Goal: Task Accomplishment & Management: Manage account settings

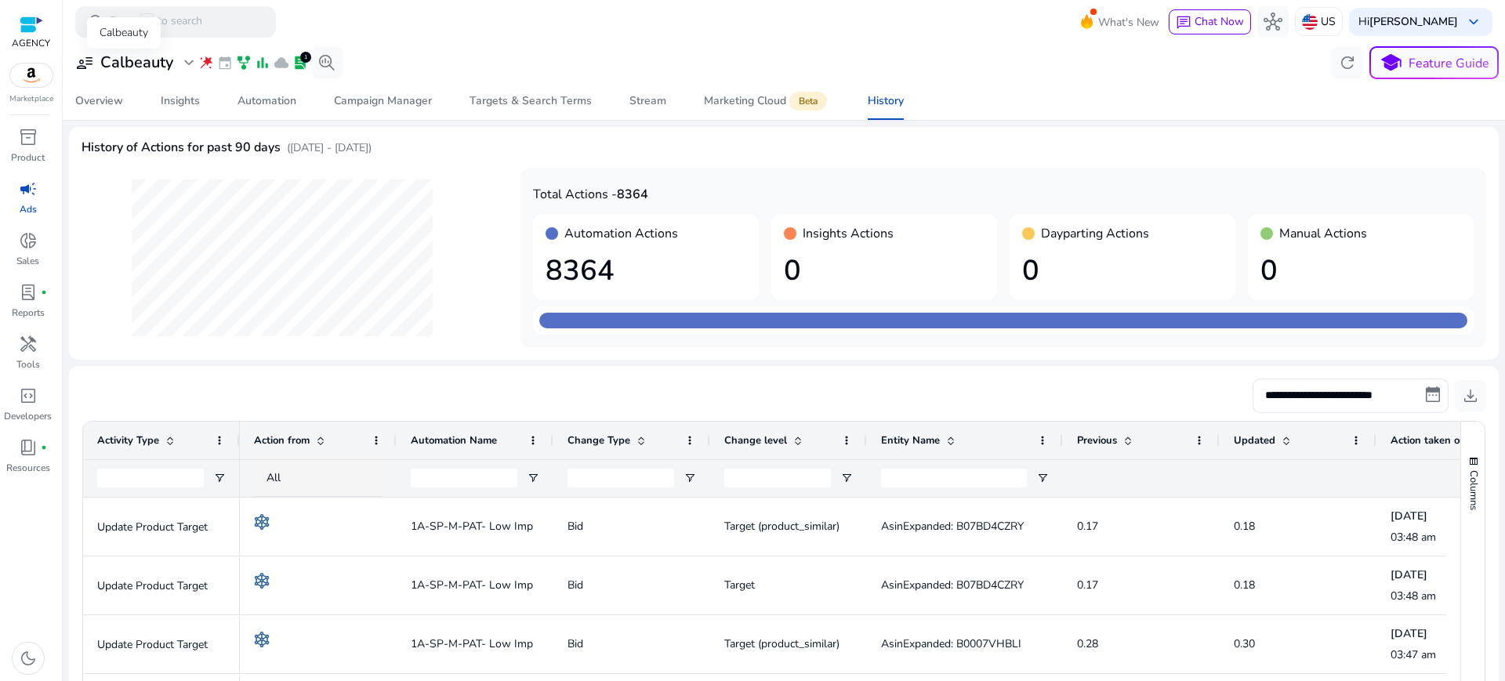
click at [142, 64] on h3 "Calbeauty" at bounding box center [136, 62] width 73 height 19
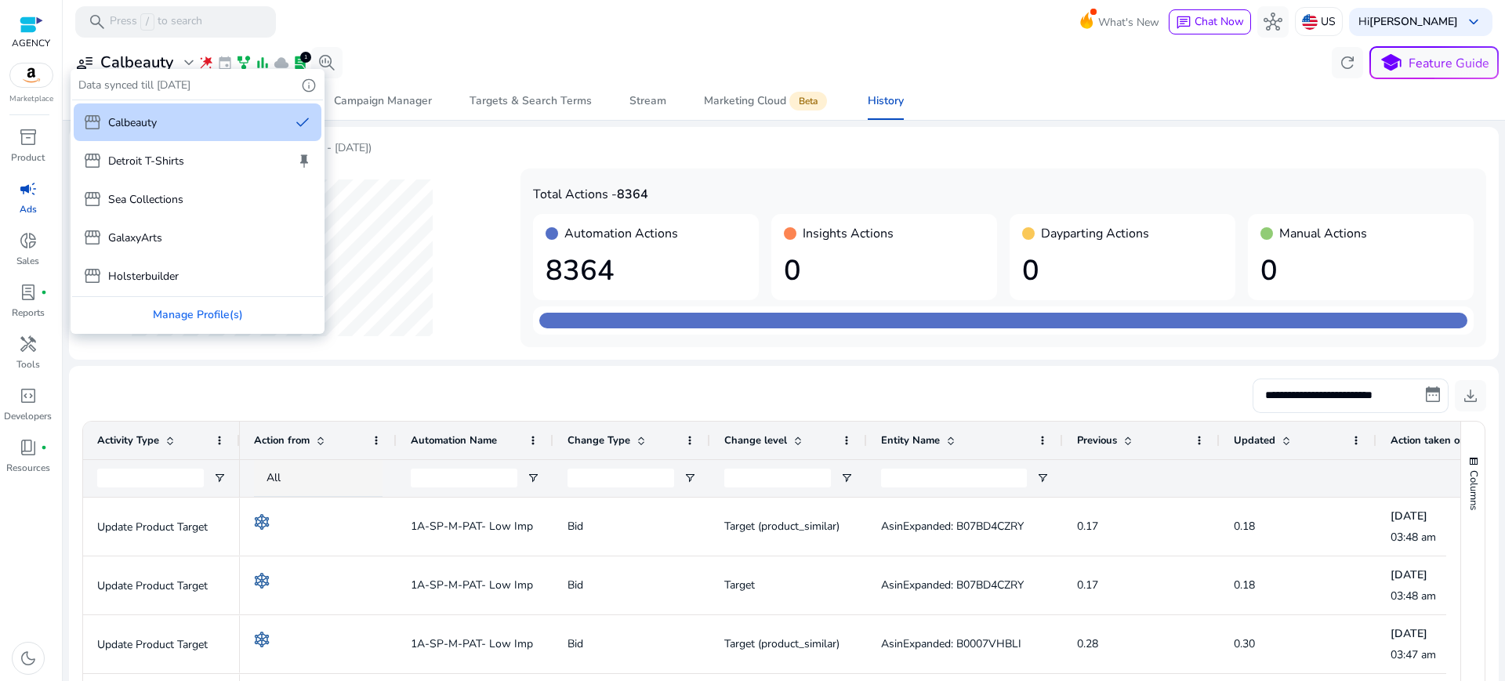
click at [136, 114] on p "Calbeauty" at bounding box center [132, 122] width 49 height 16
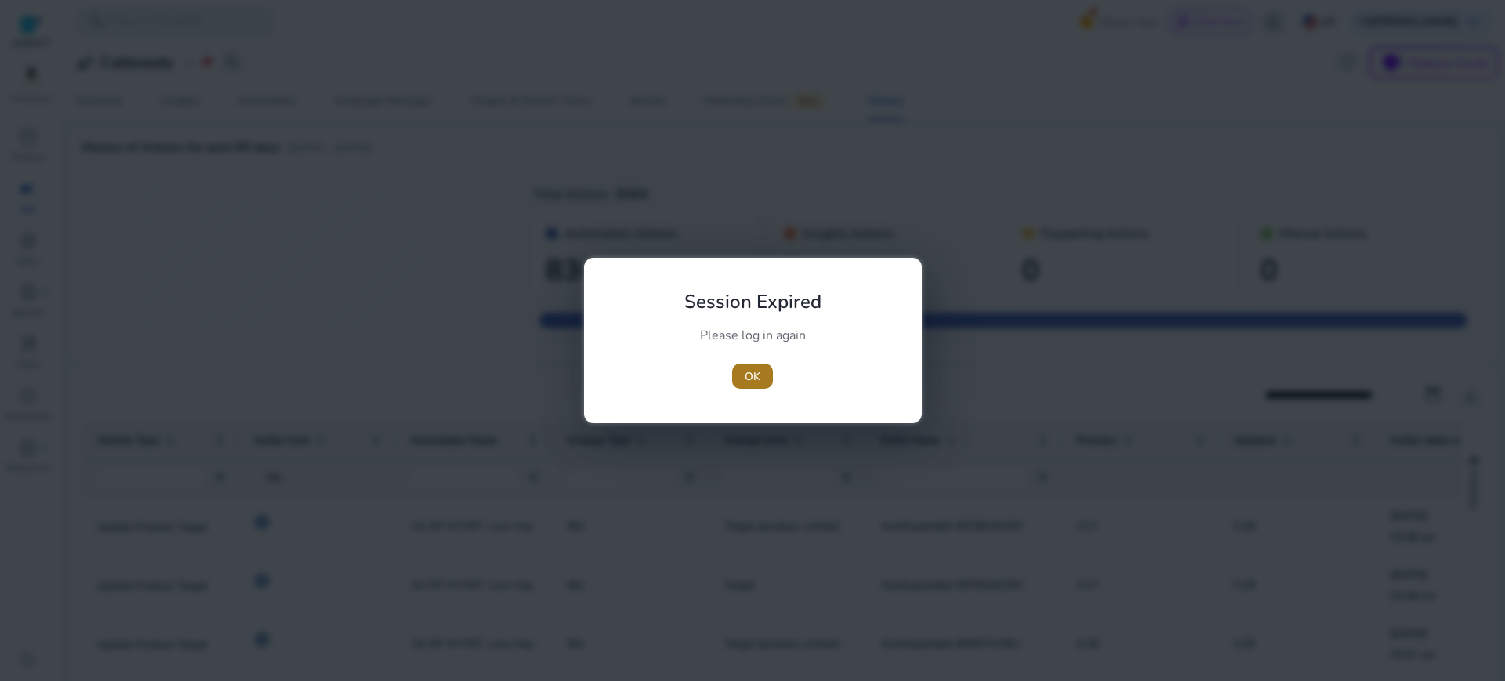
click at [746, 369] on span "OK" at bounding box center [753, 377] width 16 height 16
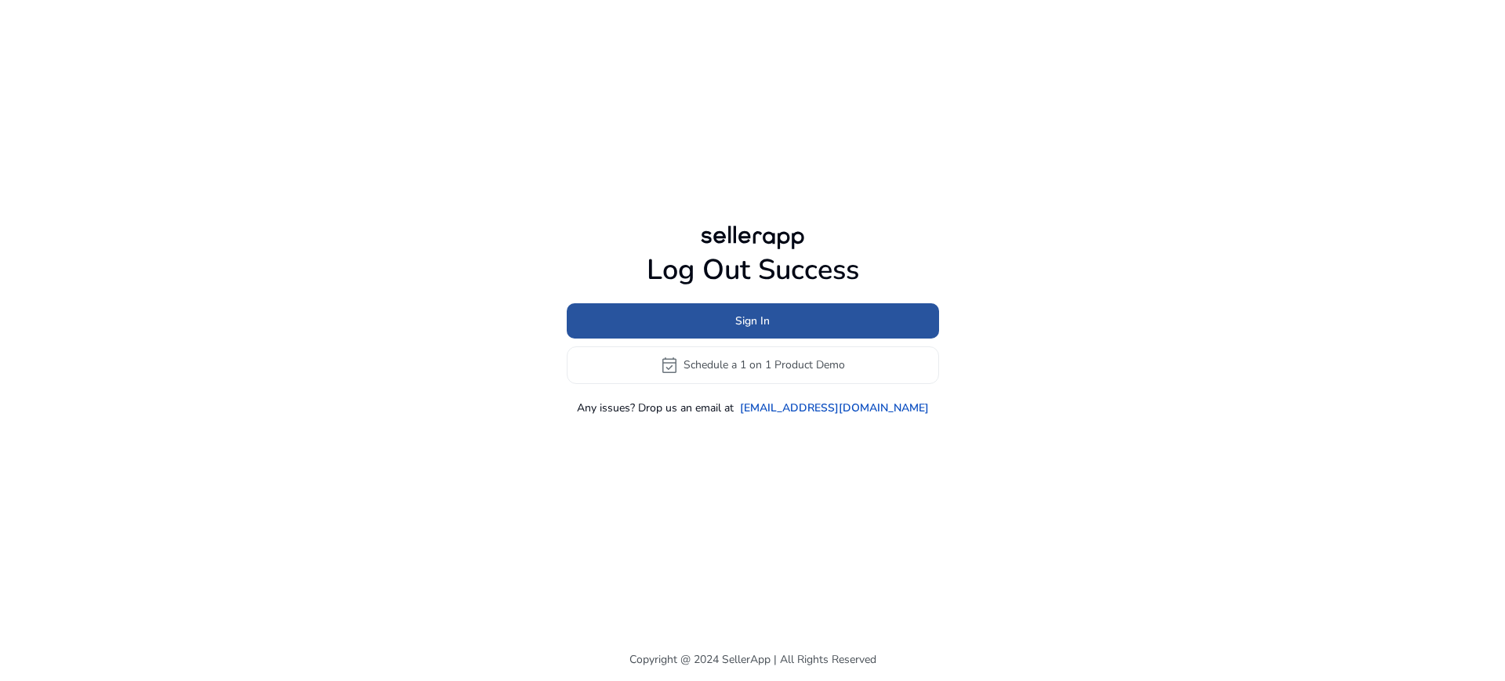
click at [751, 317] on span "Sign In" at bounding box center [752, 321] width 34 height 16
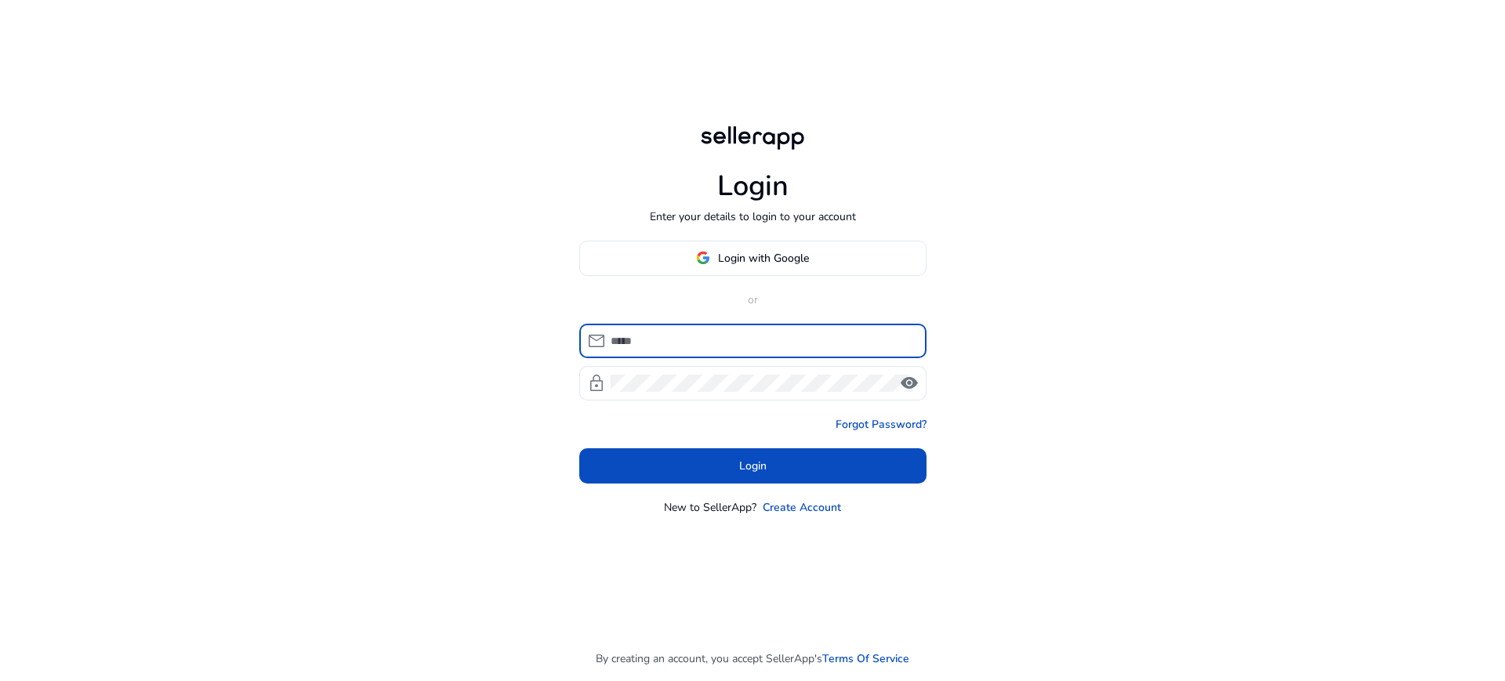
click at [737, 324] on div at bounding box center [762, 341] width 303 height 34
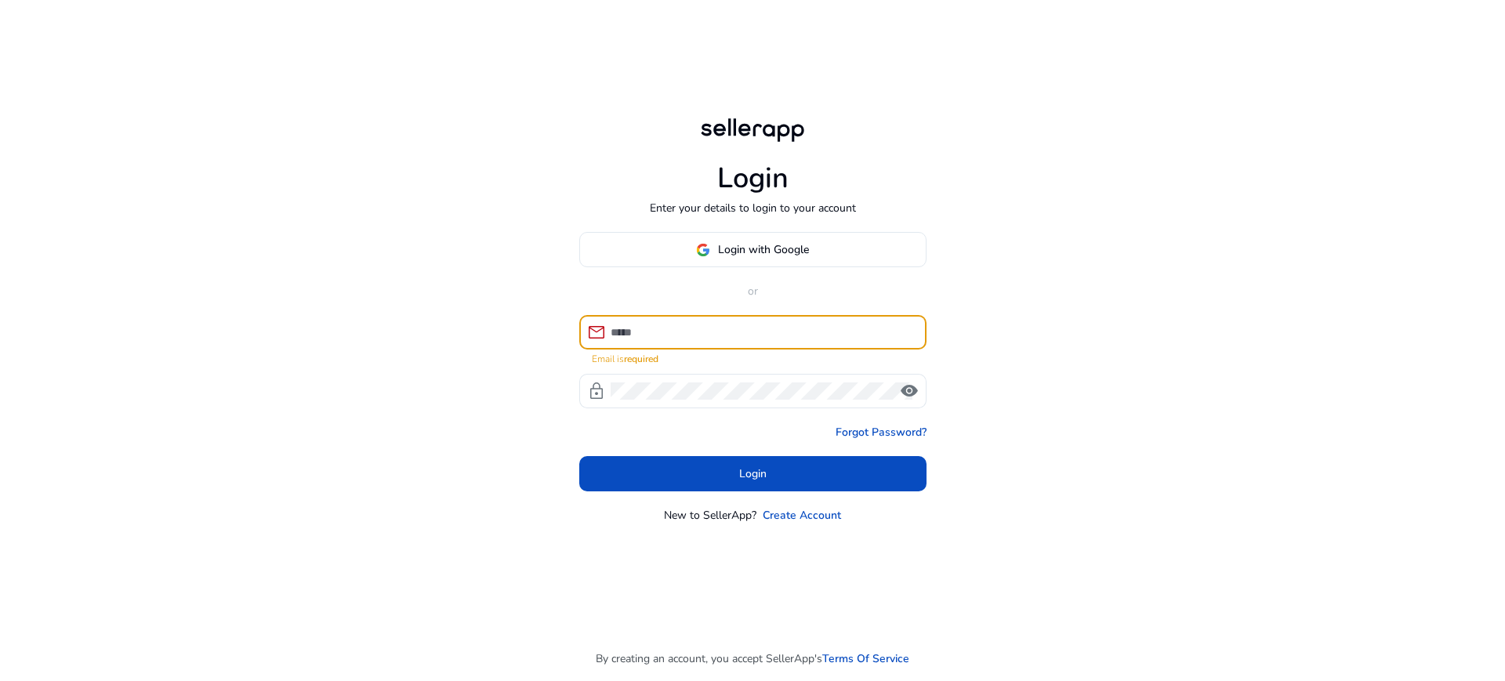
click at [747, 324] on input at bounding box center [762, 332] width 303 height 17
type input "**********"
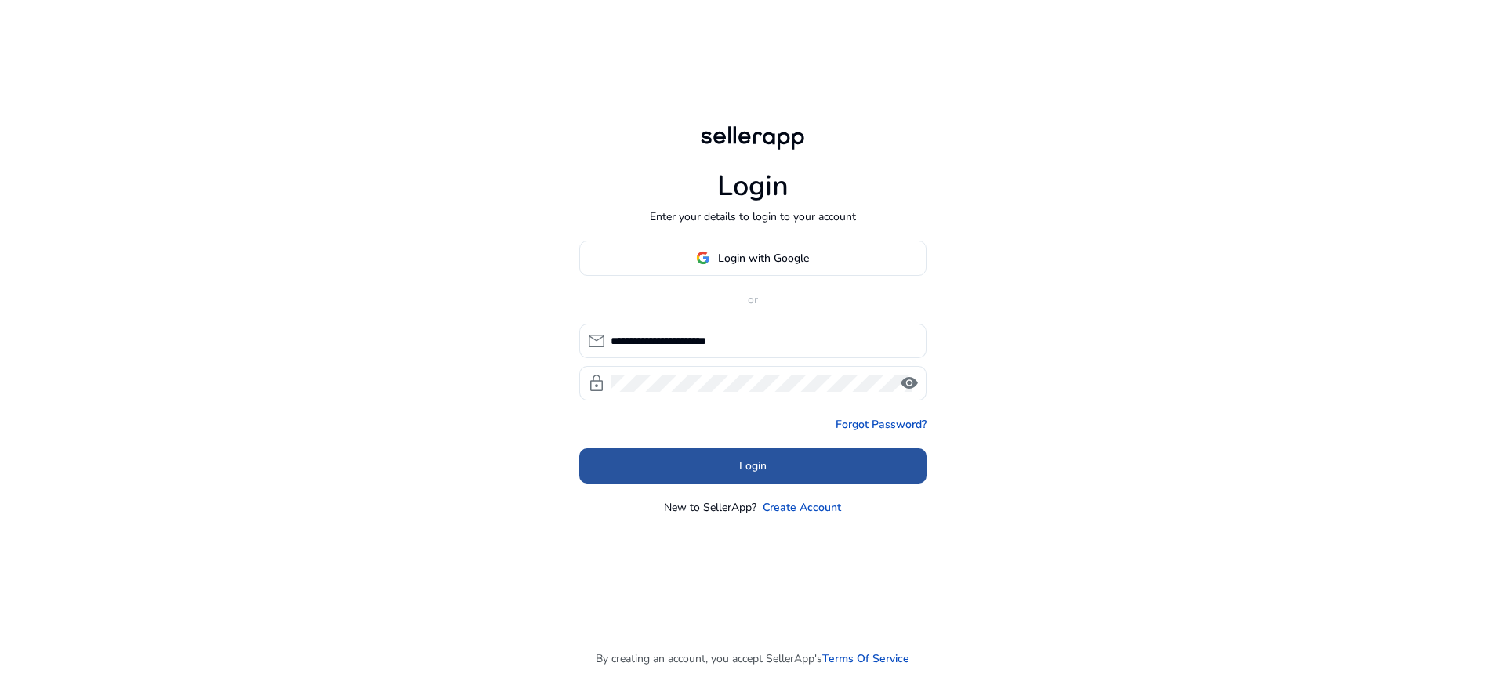
click at [803, 447] on span at bounding box center [752, 466] width 347 height 38
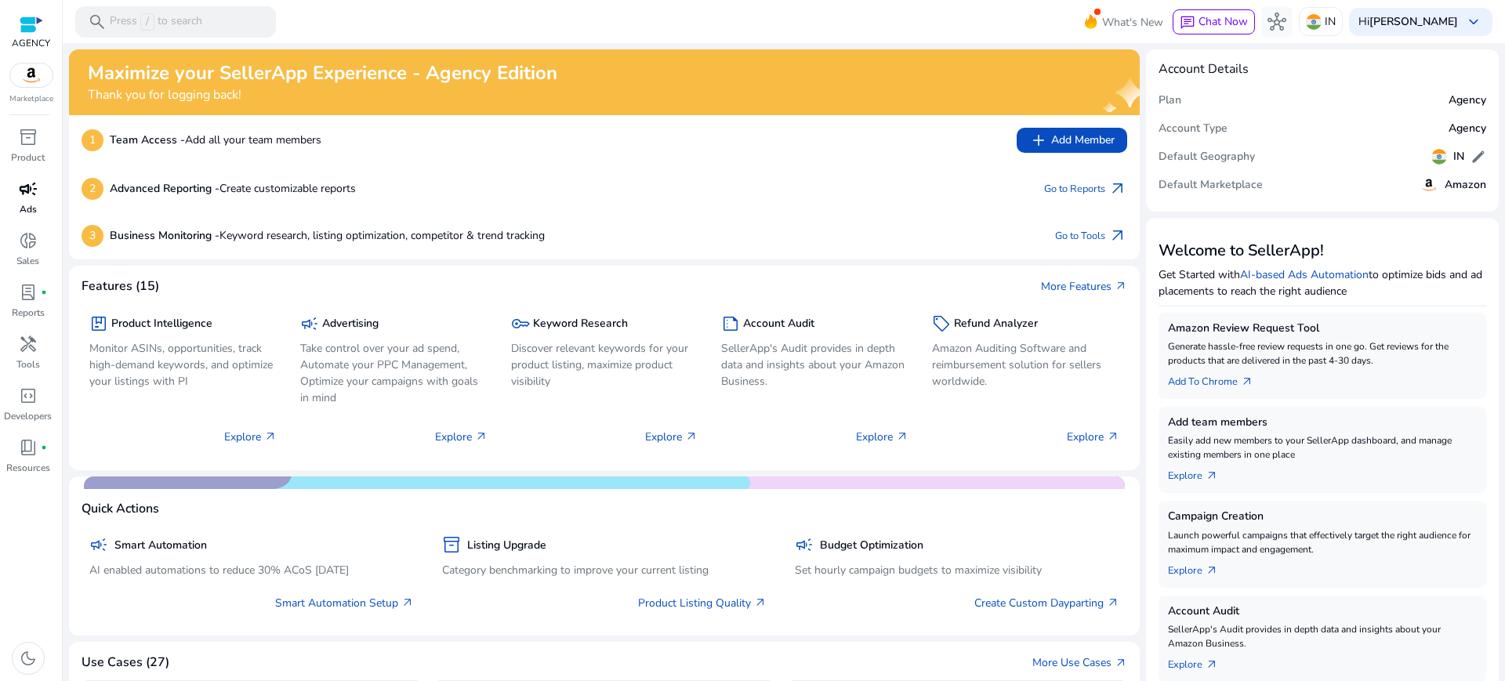
click at [33, 180] on span "campaign" at bounding box center [28, 189] width 19 height 19
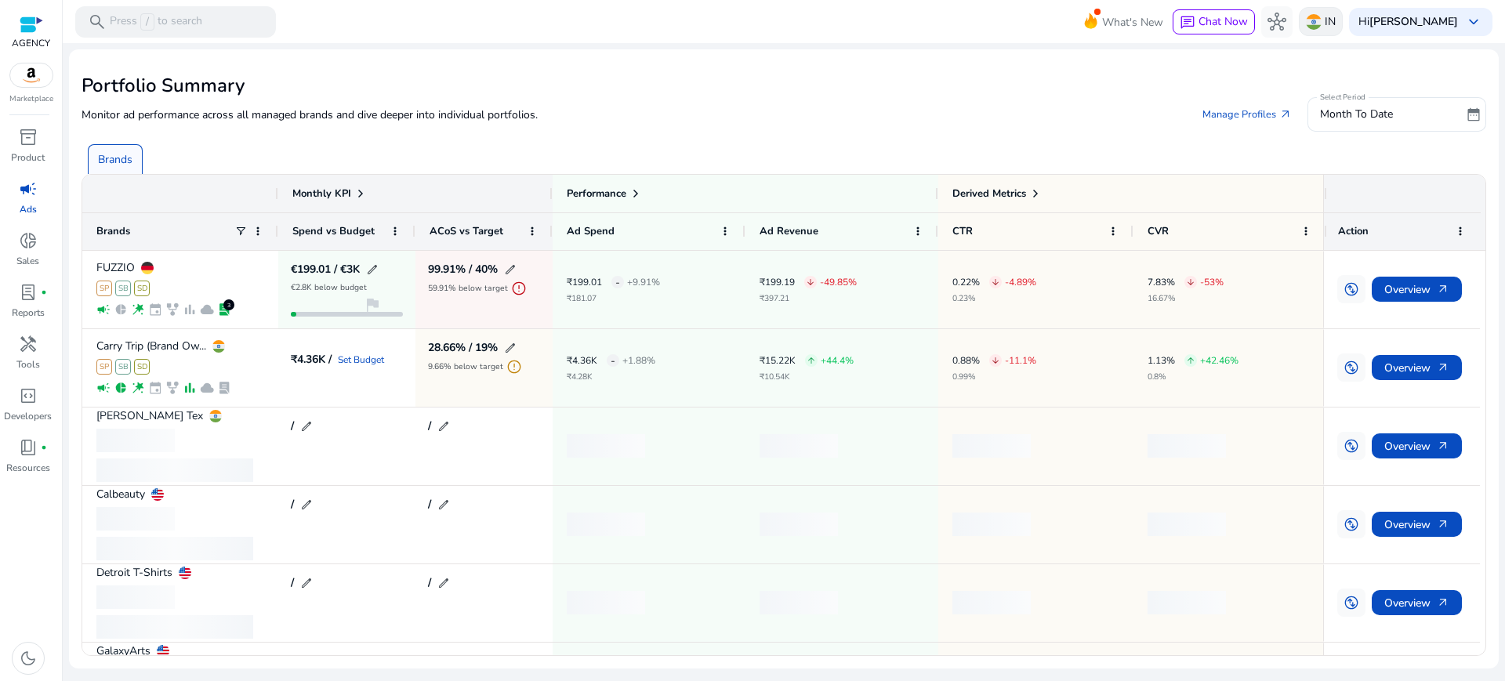
click at [1336, 21] on p "IN" at bounding box center [1330, 21] width 11 height 27
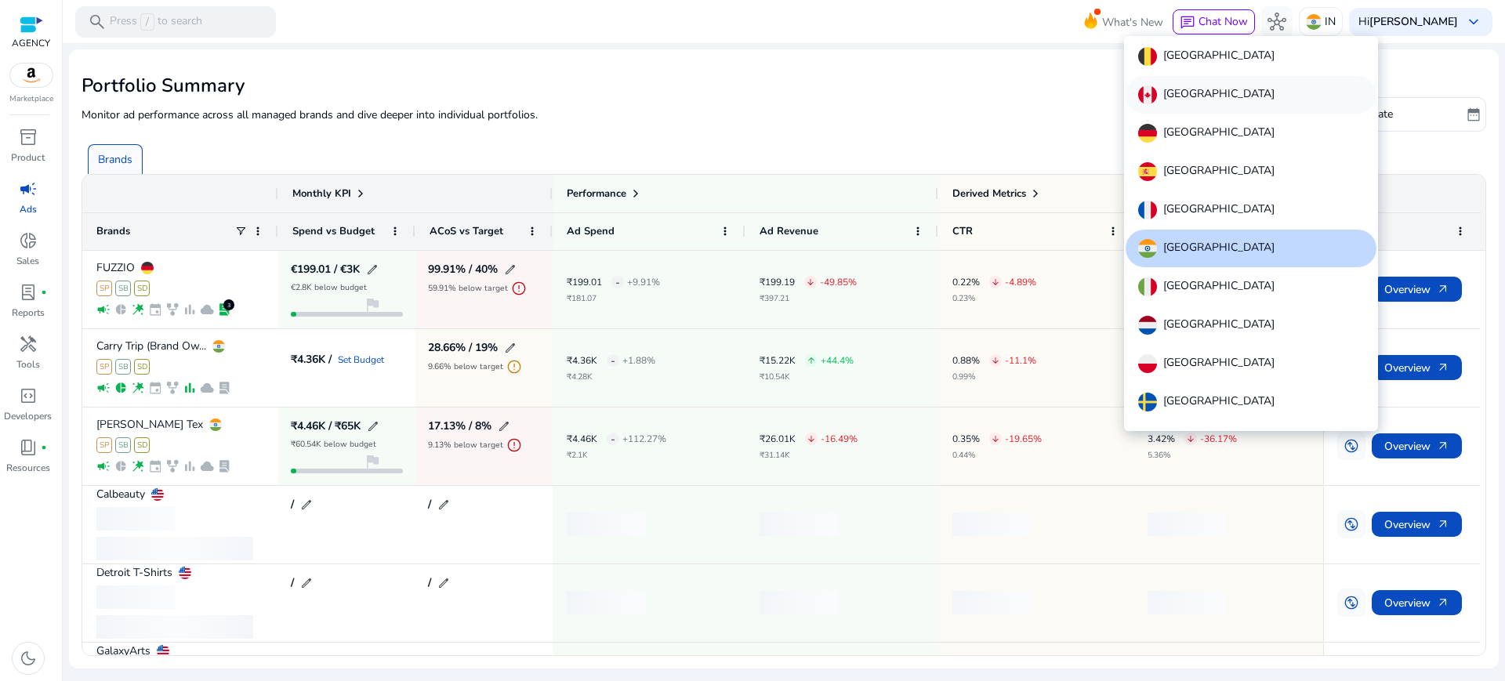
scroll to position [33, 0]
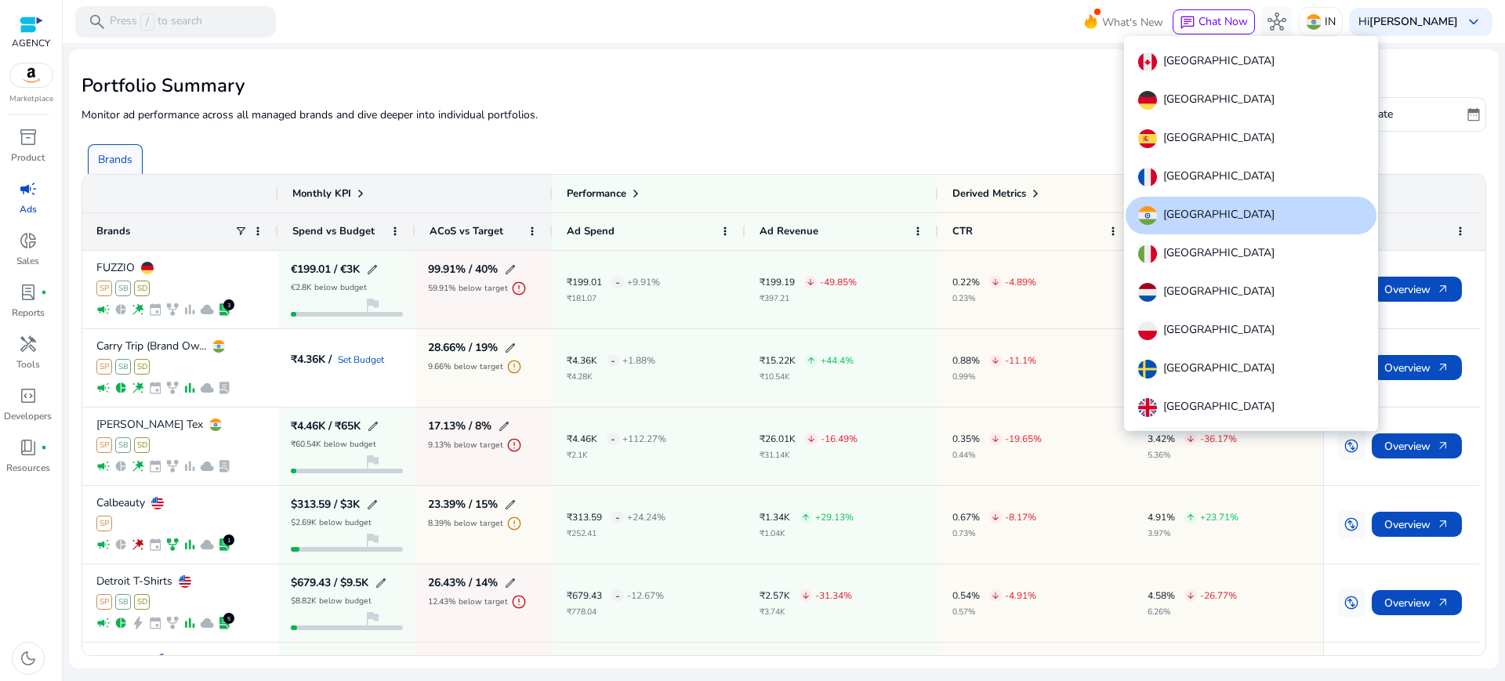
click at [1229, 427] on div "[GEOGRAPHIC_DATA]" at bounding box center [1251, 446] width 251 height 38
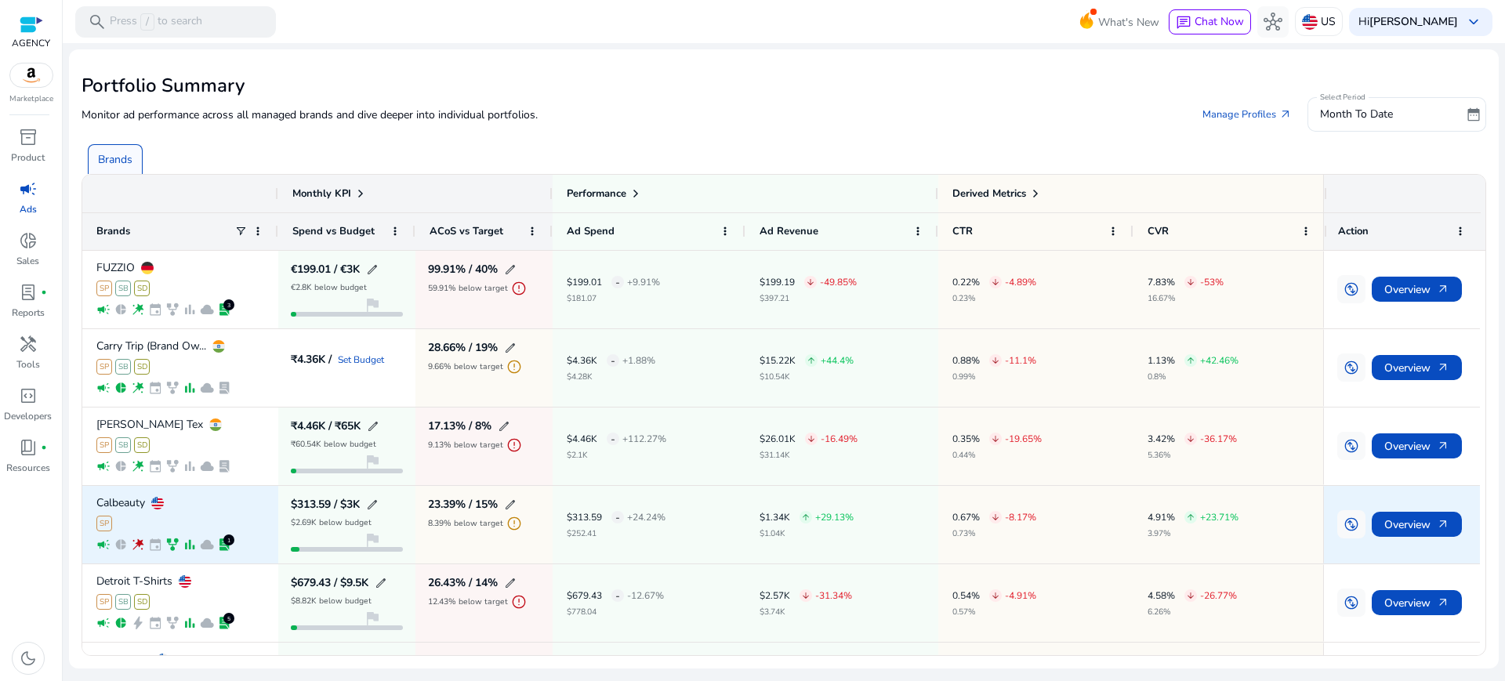
click at [132, 498] on p "Calbeauty" at bounding box center [120, 503] width 49 height 11
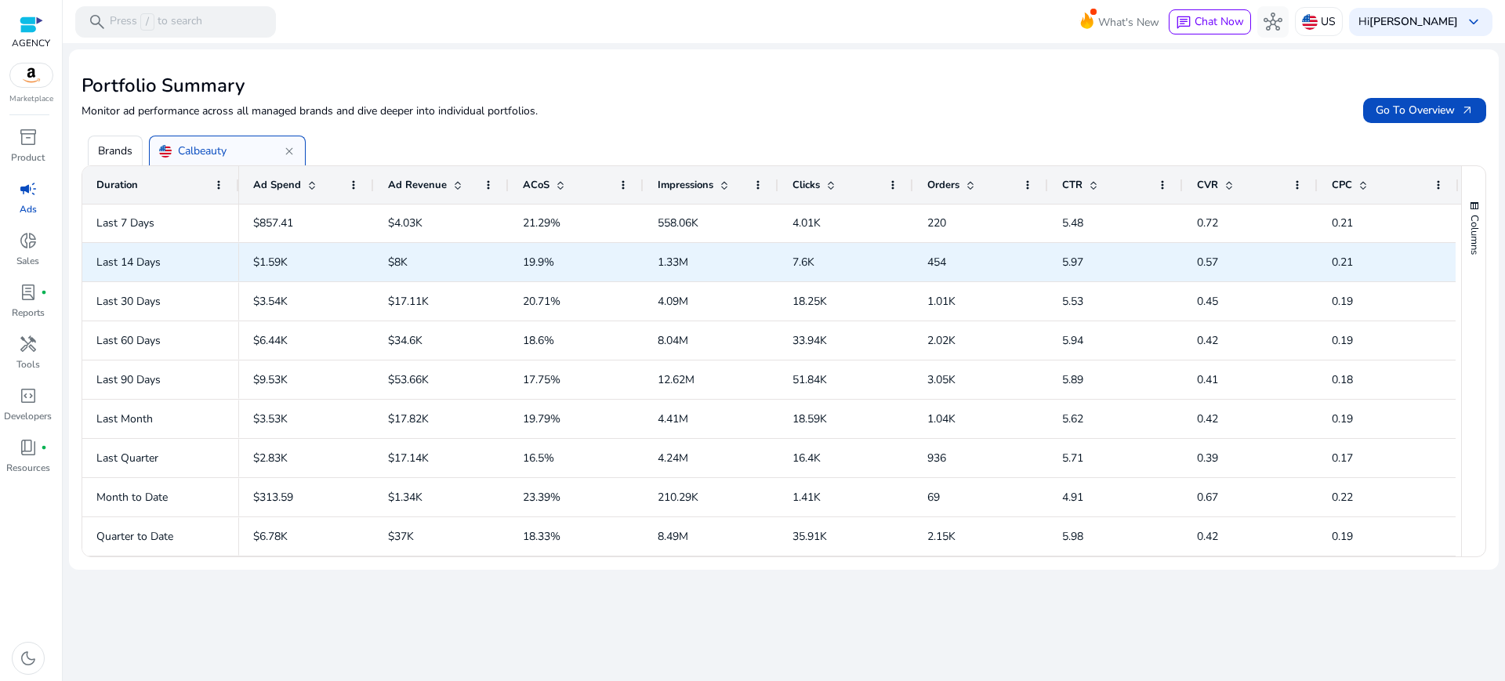
scroll to position [0, 0]
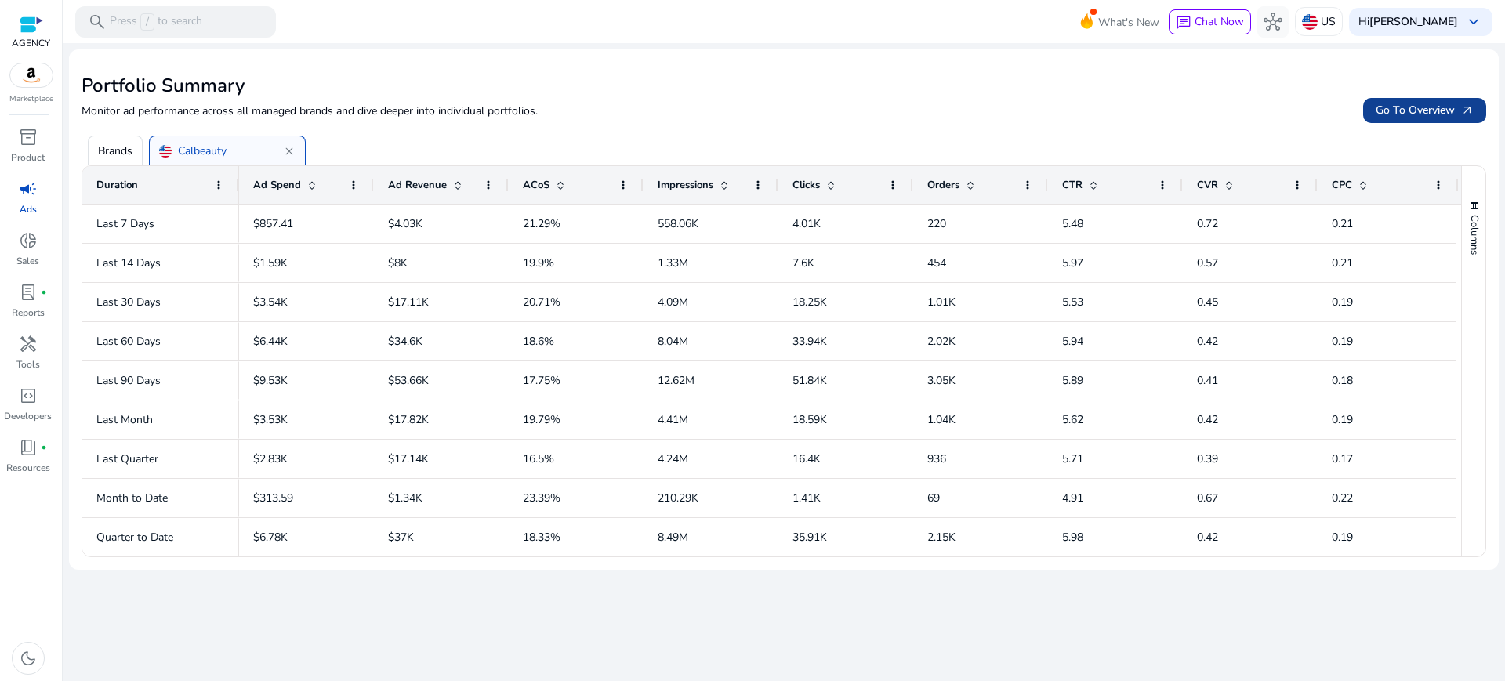
click at [1421, 102] on span "Go To Overview arrow_outward" at bounding box center [1425, 110] width 98 height 16
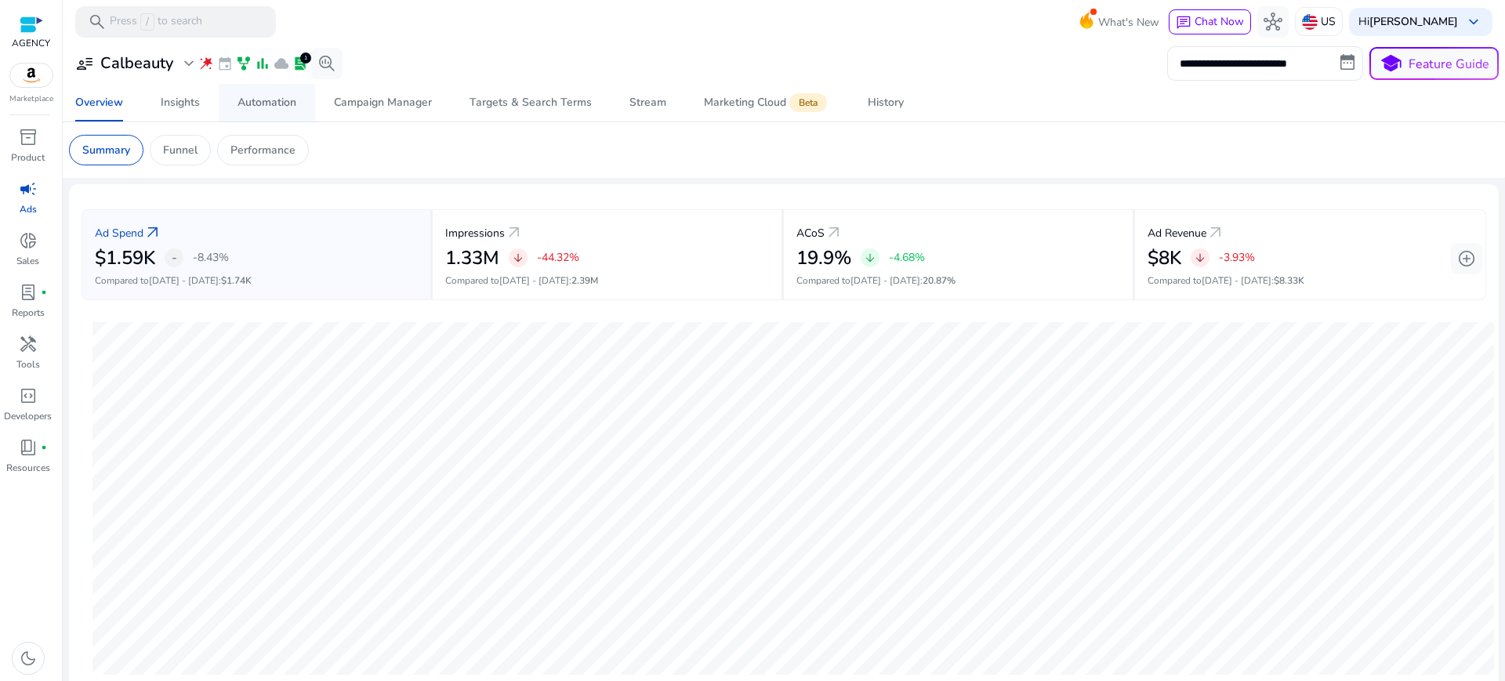
click at [259, 97] on div "Automation" at bounding box center [267, 102] width 59 height 11
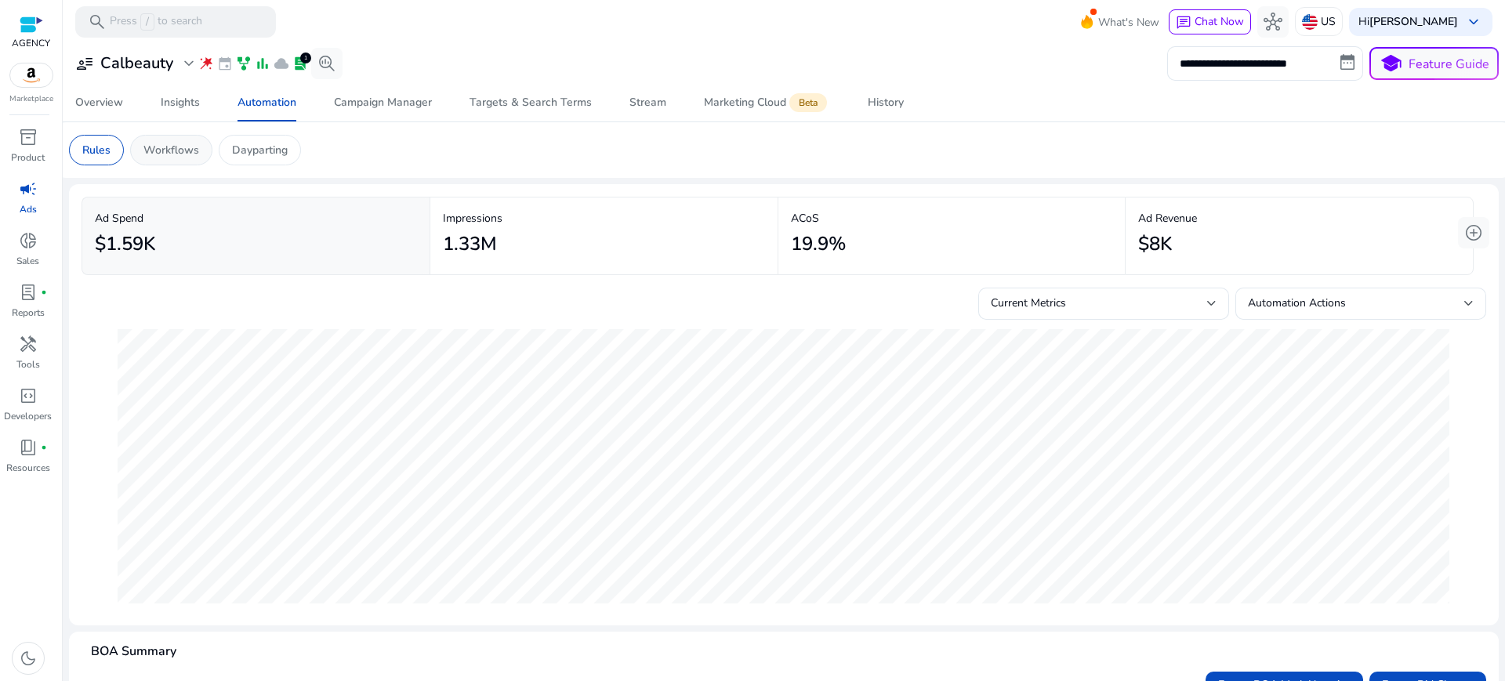
click at [147, 154] on div "Workflows" at bounding box center [171, 150] width 82 height 31
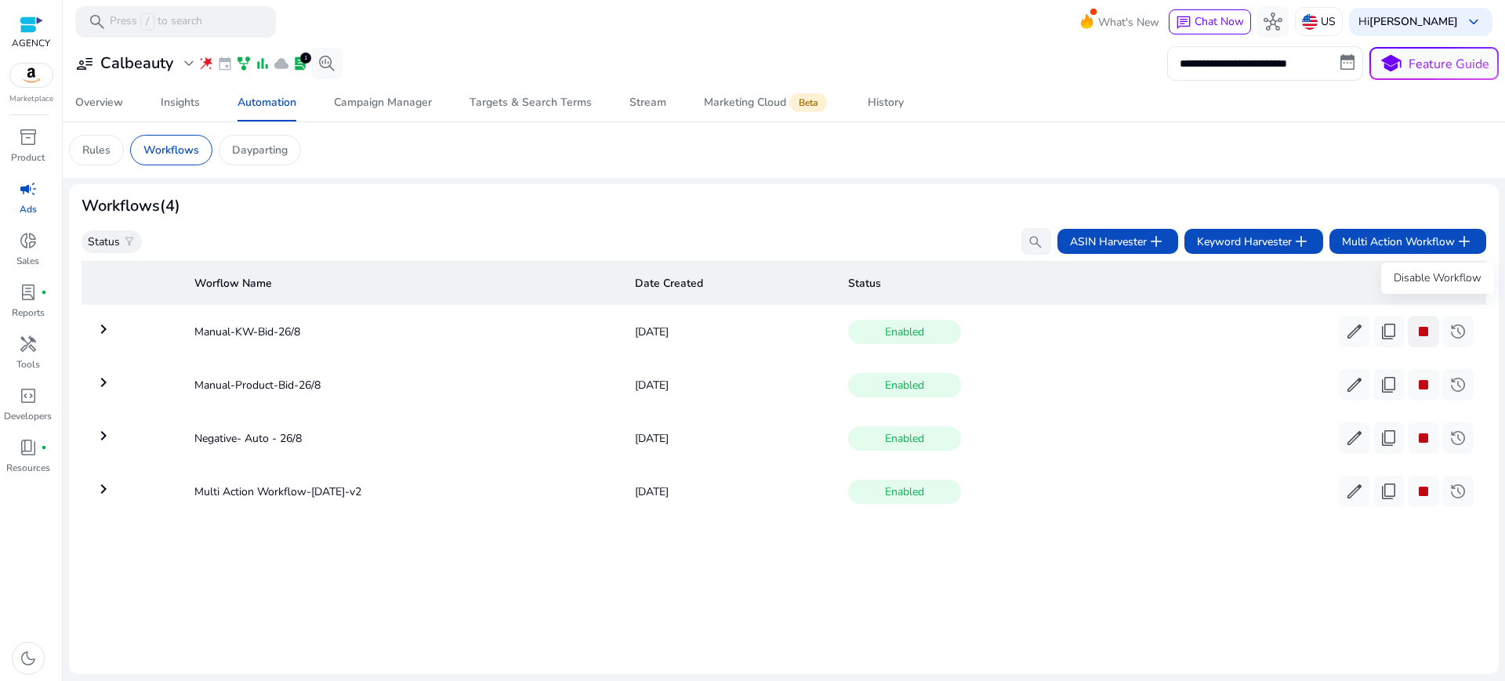
click at [1430, 322] on span "stop" at bounding box center [1423, 331] width 19 height 19
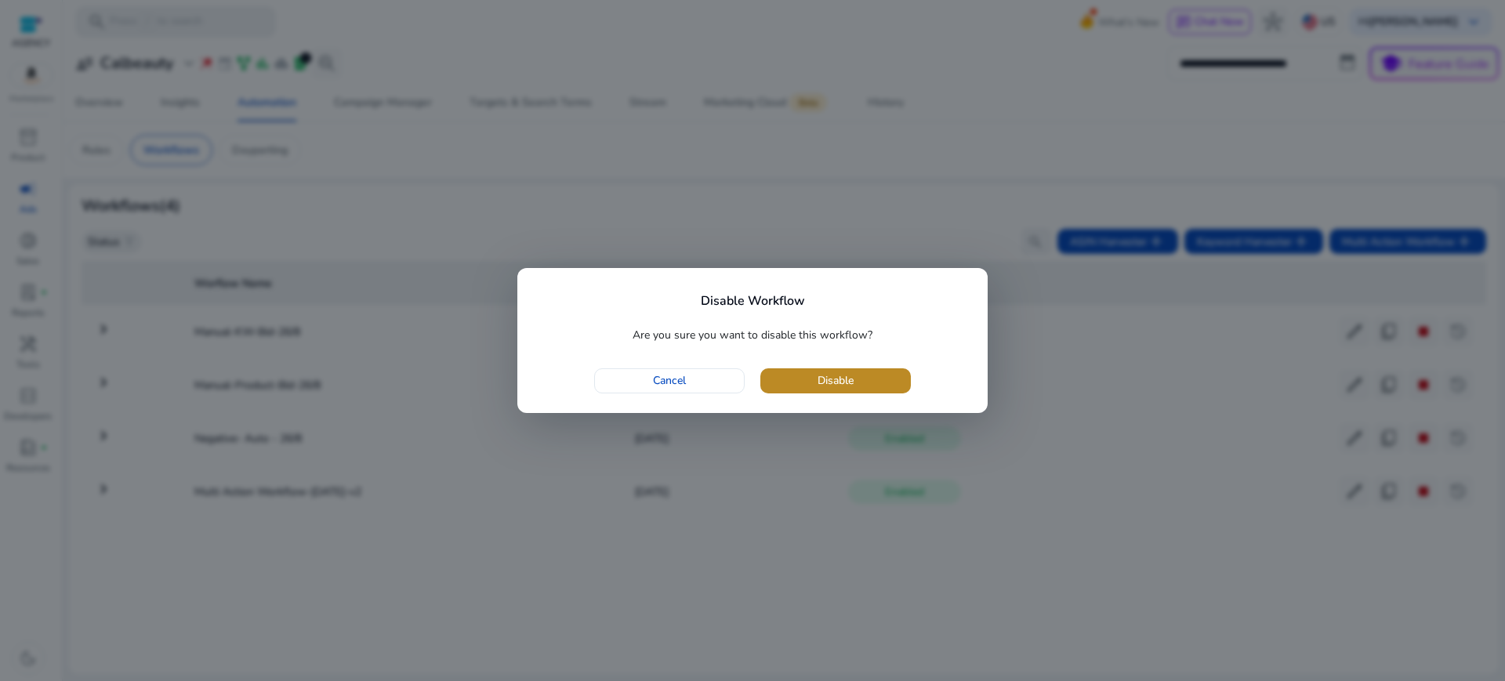
click at [818, 378] on span "Disable" at bounding box center [836, 380] width 36 height 16
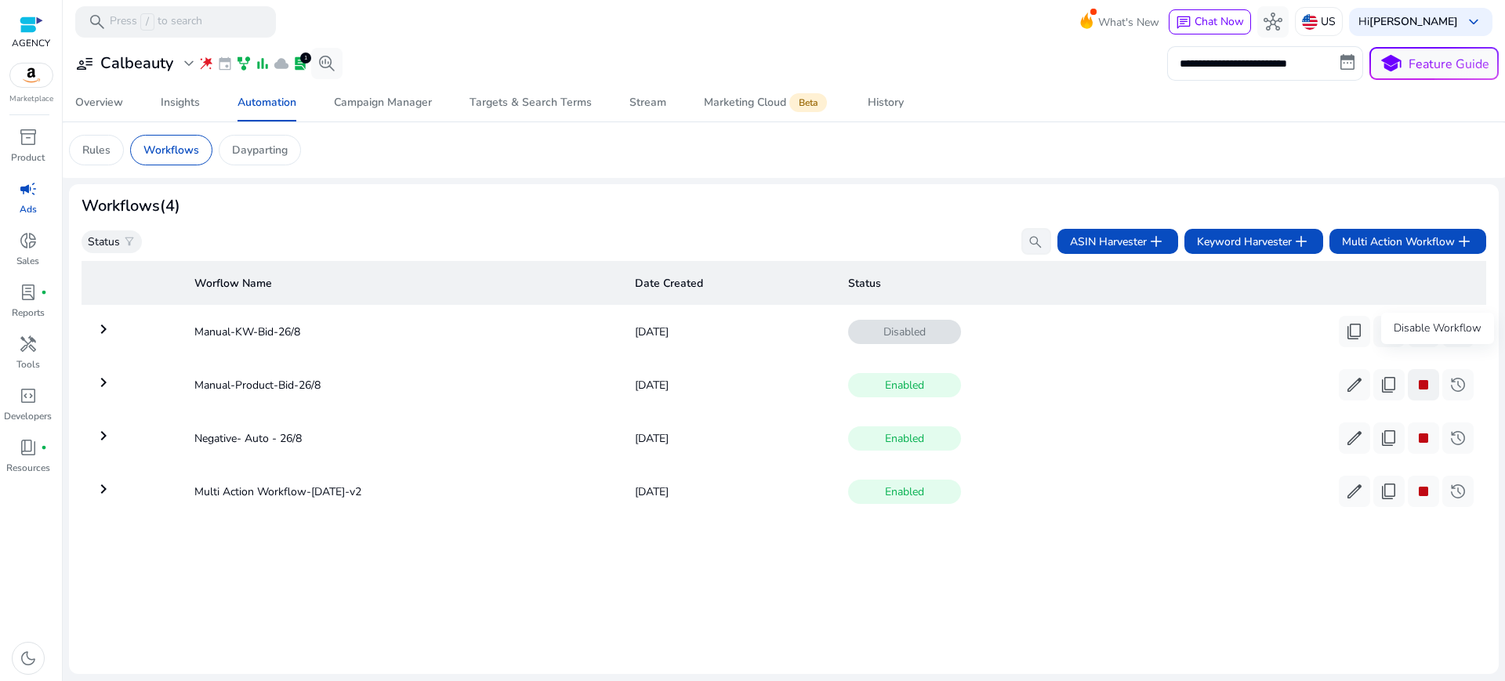
click at [1433, 376] on span "stop" at bounding box center [1423, 385] width 19 height 19
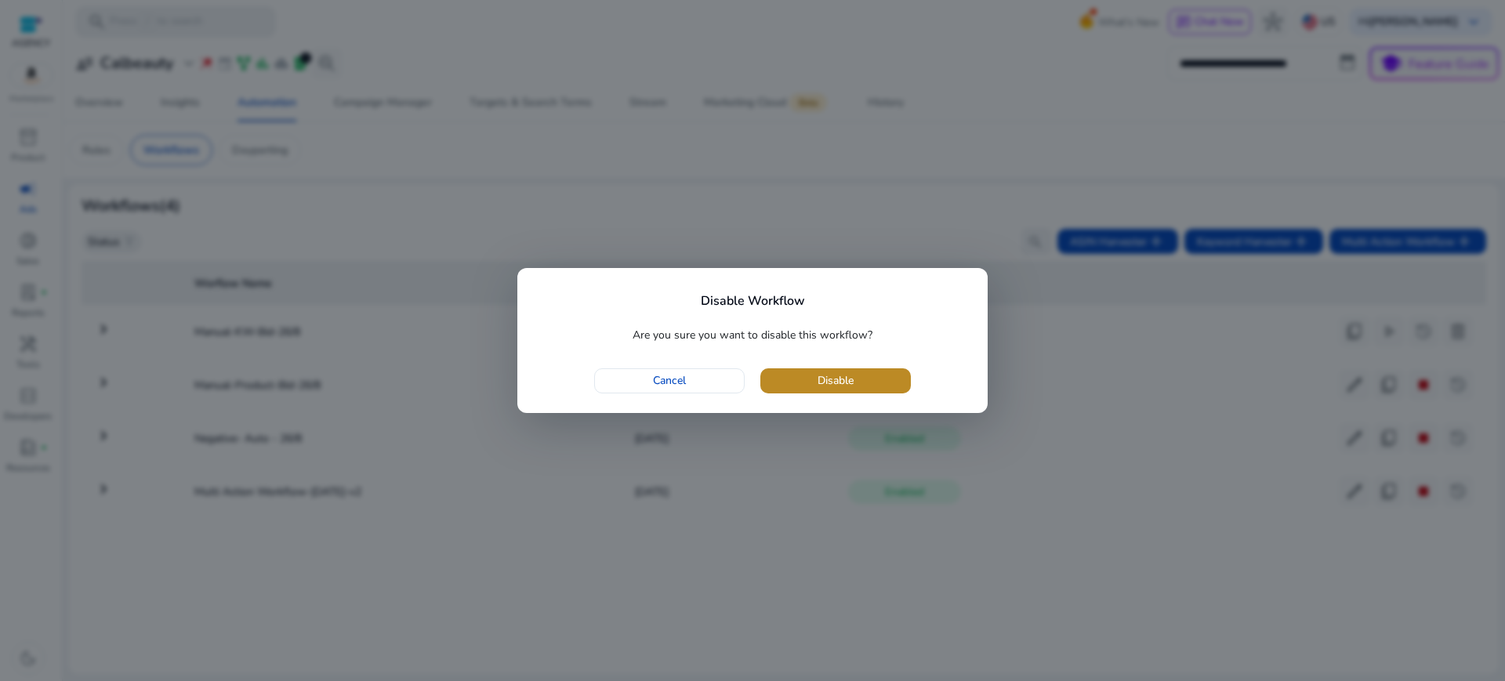
click at [826, 372] on span "Disable" at bounding box center [836, 380] width 36 height 16
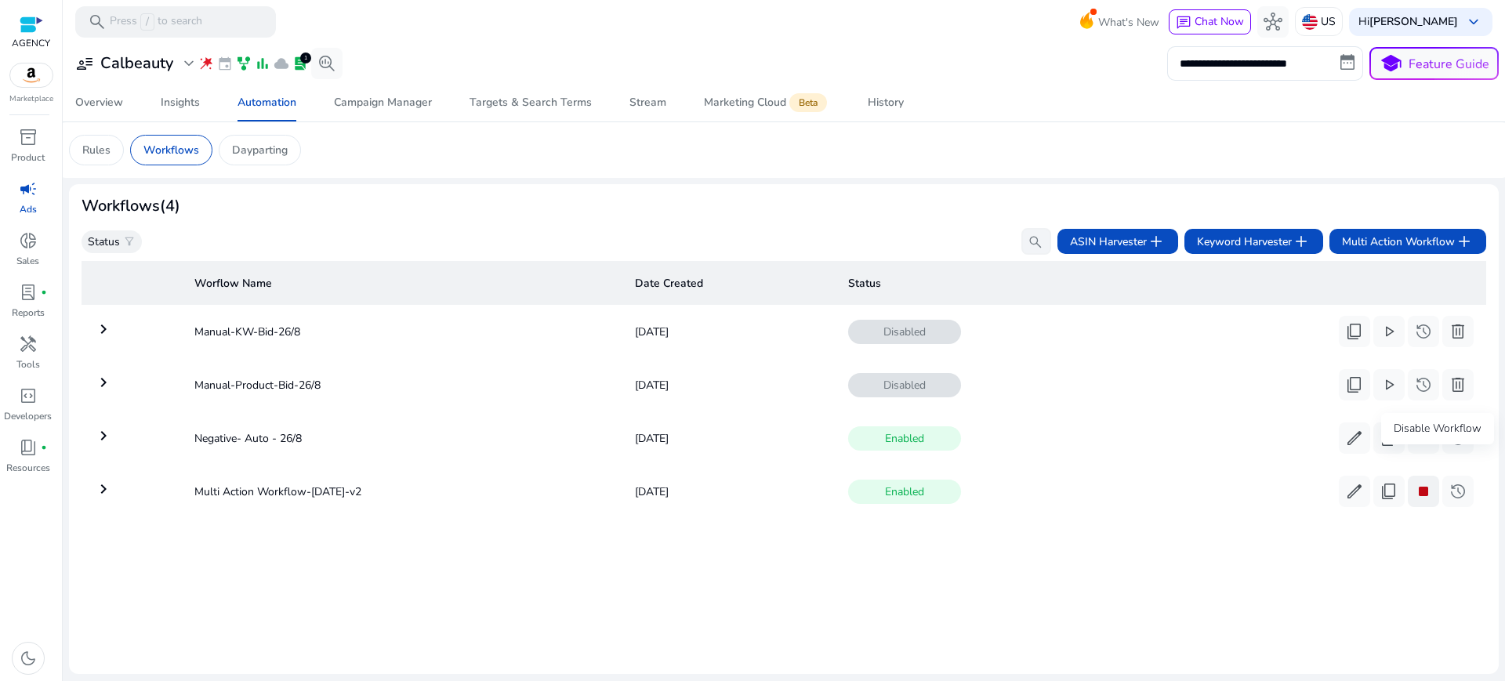
click at [1433, 482] on span "stop" at bounding box center [1423, 491] width 19 height 19
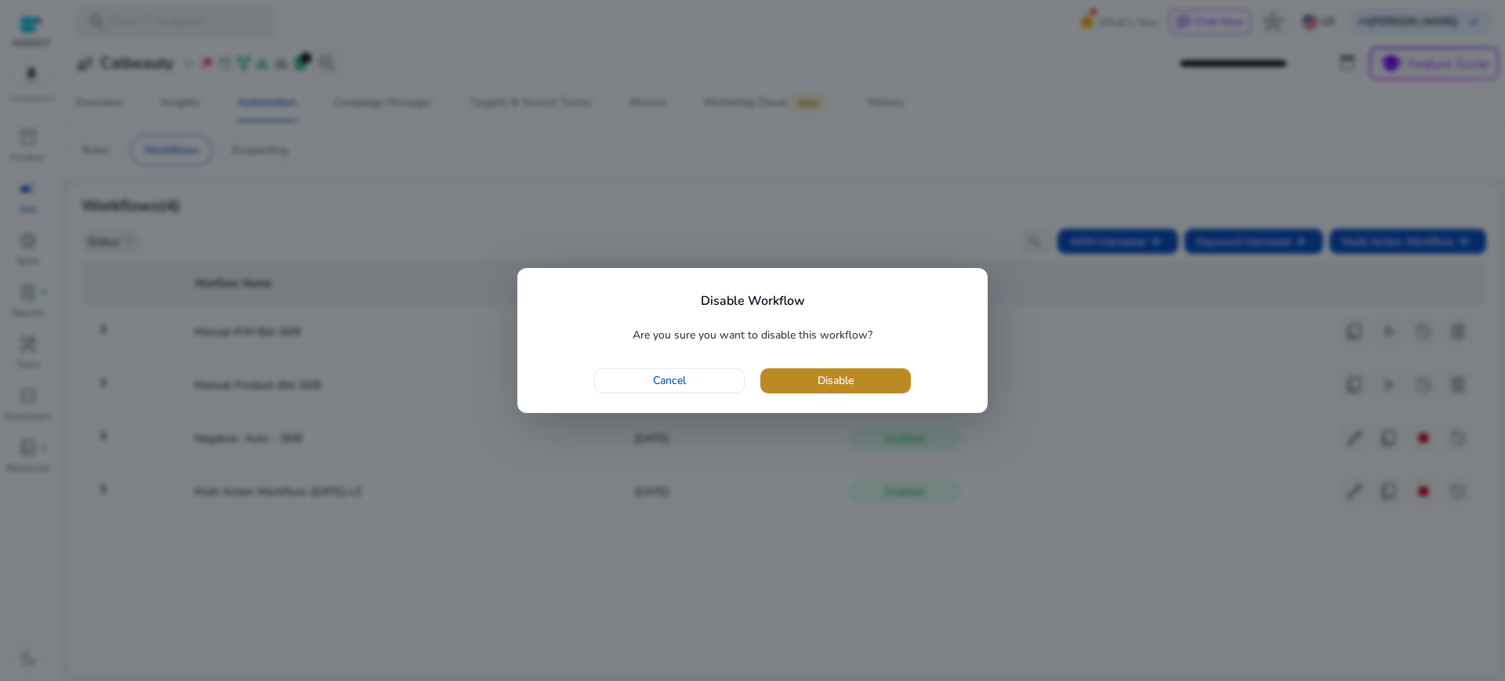
click at [818, 379] on span "Disable" at bounding box center [836, 380] width 36 height 16
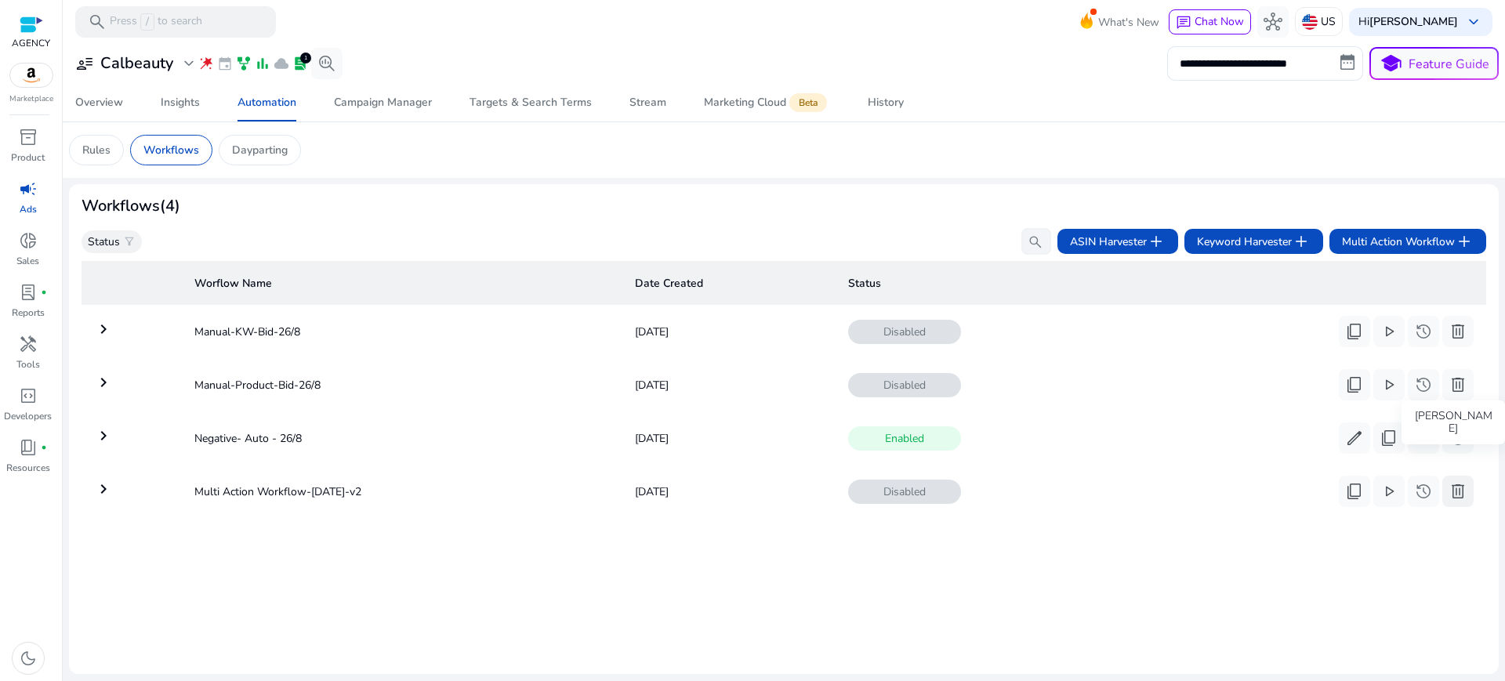
click at [1462, 482] on span "delete" at bounding box center [1458, 491] width 19 height 19
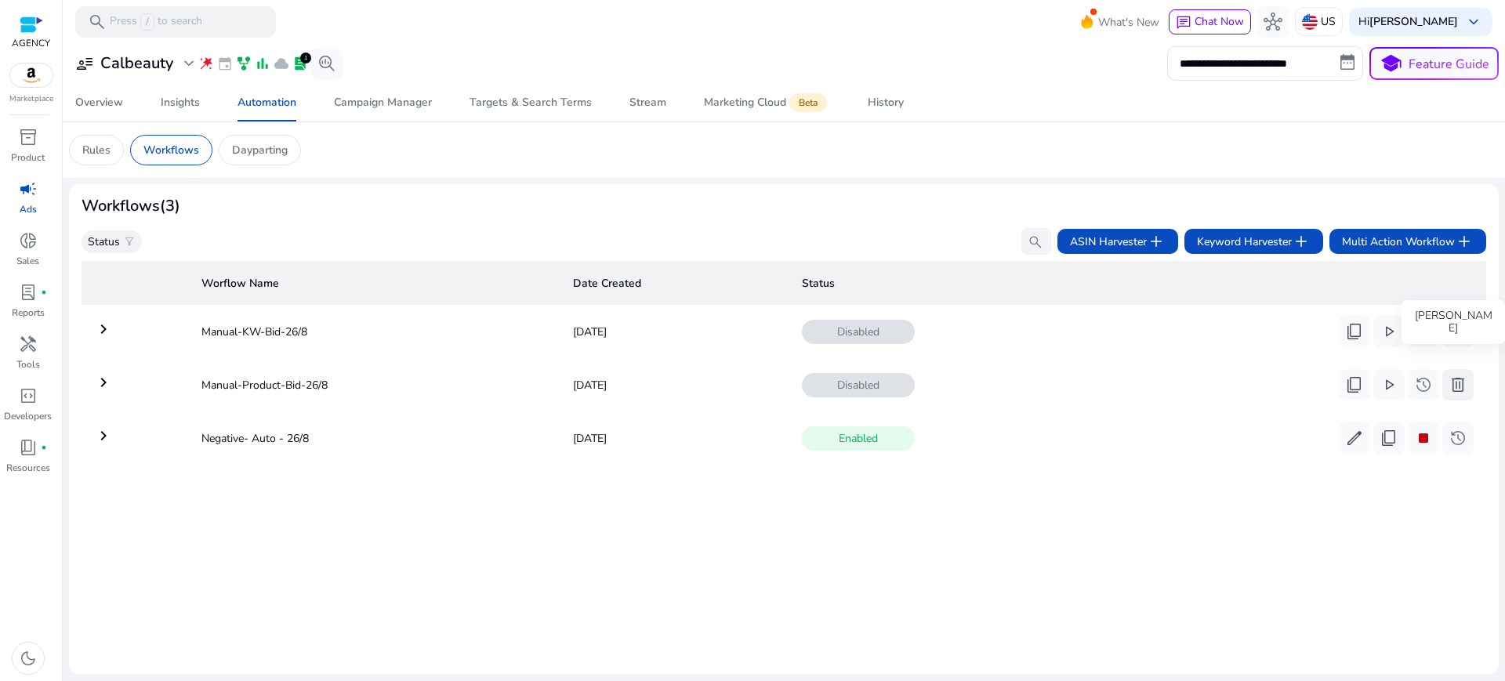
click at [1452, 376] on span "delete" at bounding box center [1458, 385] width 19 height 19
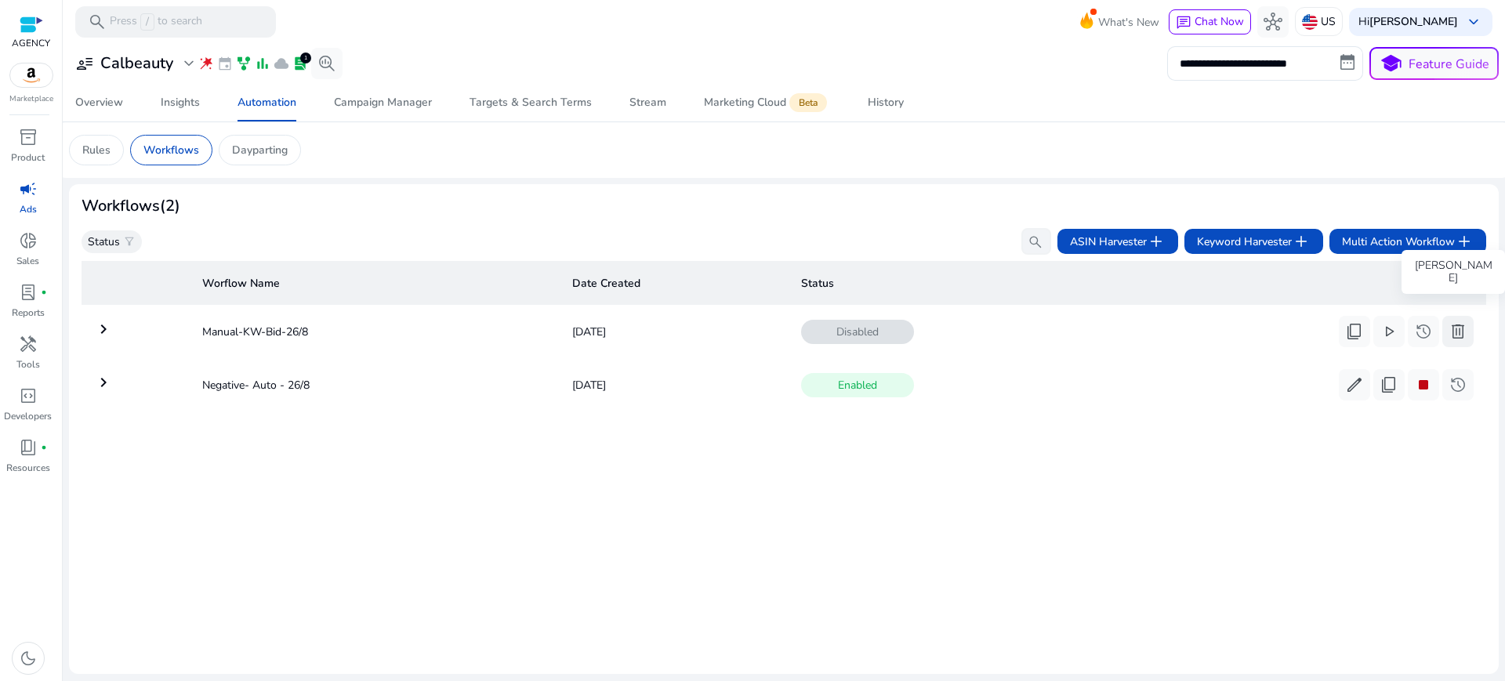
click at [1455, 322] on span "delete" at bounding box center [1458, 331] width 19 height 19
